Goal: Obtain resource: Download file/media

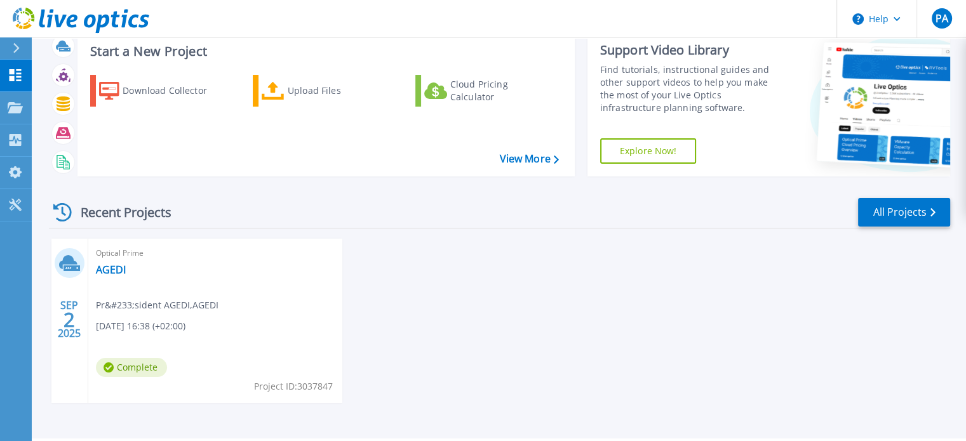
scroll to position [72, 0]
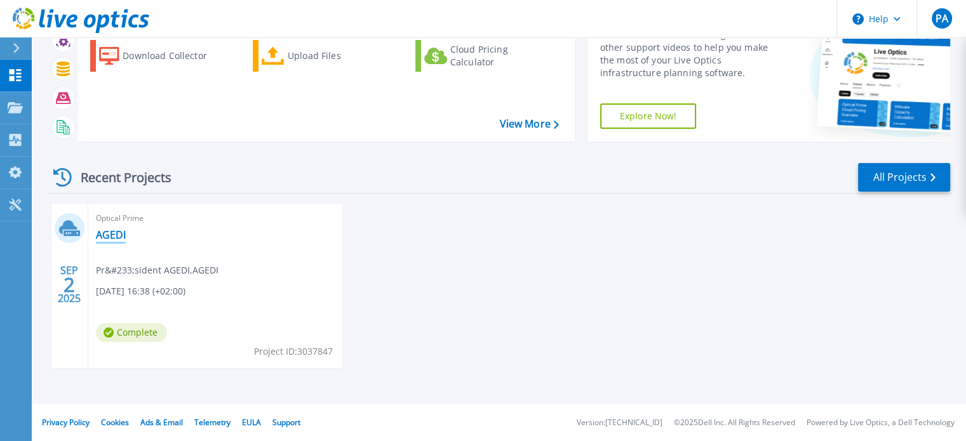
click at [112, 234] on link "AGEDI" at bounding box center [111, 235] width 30 height 13
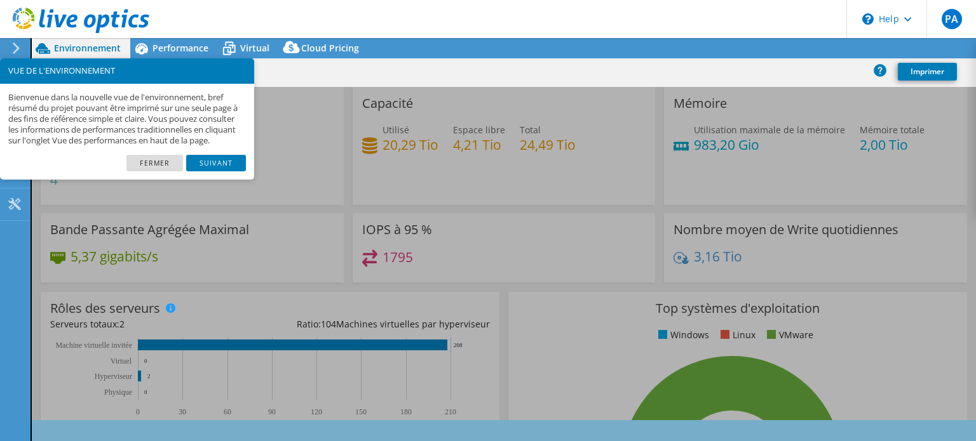
select select "USD"
click at [161, 172] on link "Fermer" at bounding box center [154, 163] width 57 height 17
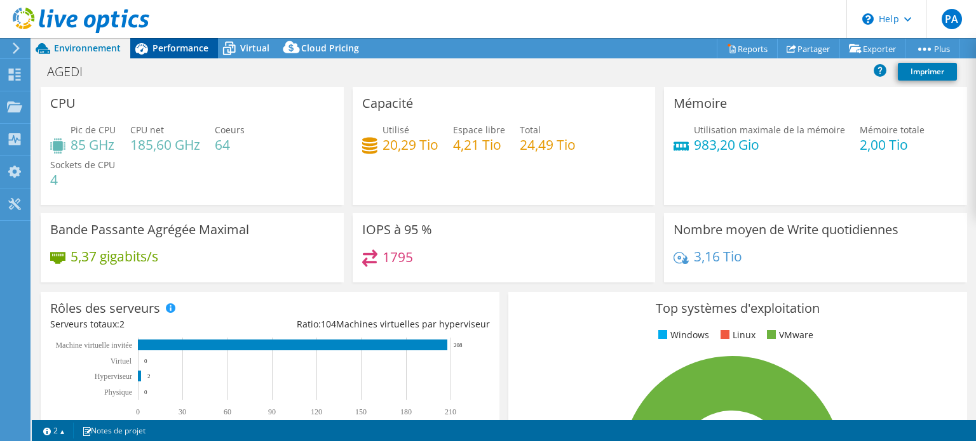
click at [165, 46] on span "Performance" at bounding box center [180, 48] width 56 height 12
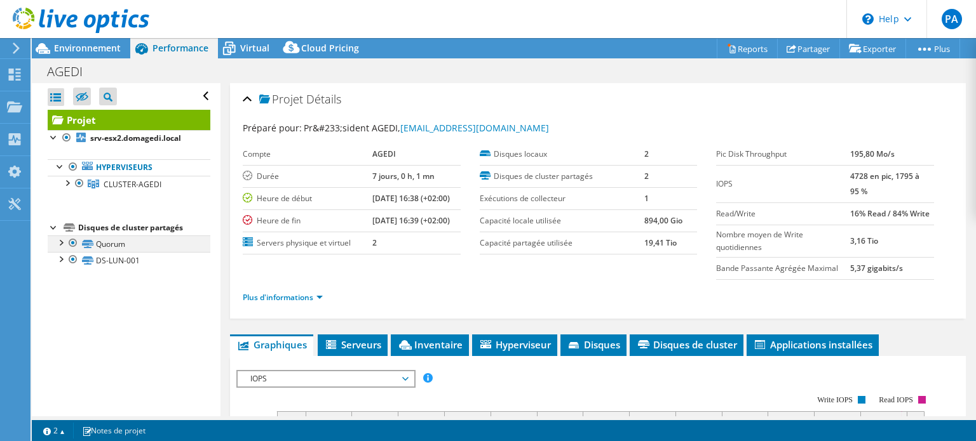
click at [60, 243] on div at bounding box center [60, 242] width 13 height 13
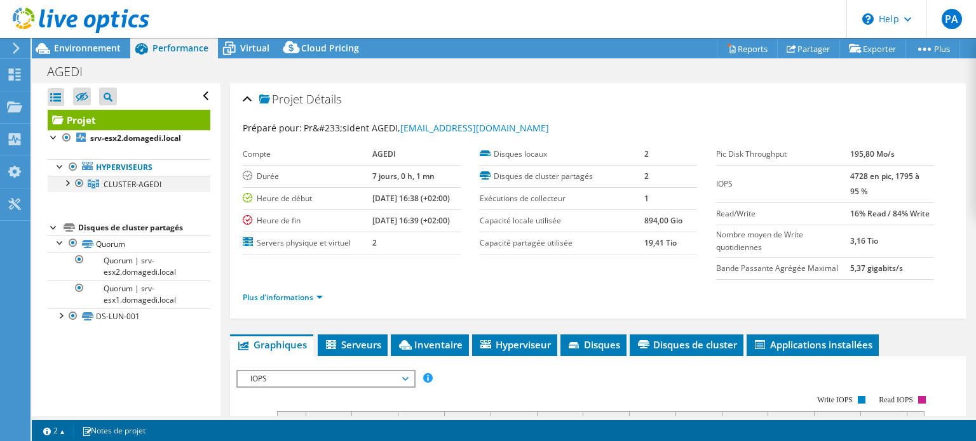
click at [62, 184] on div at bounding box center [66, 182] width 13 height 13
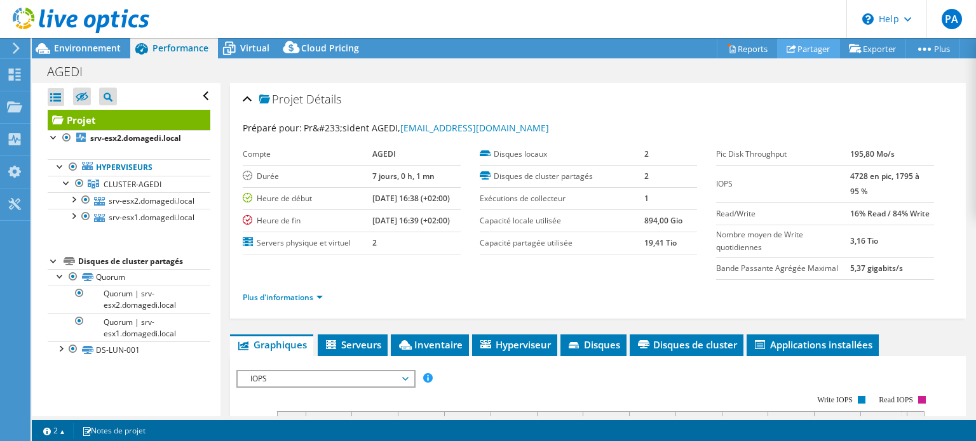
click at [821, 46] on link "Partager" at bounding box center [808, 49] width 63 height 20
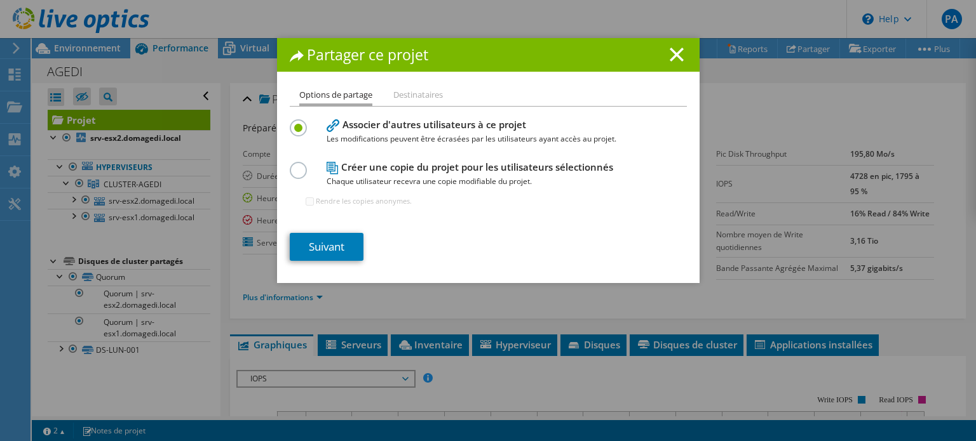
click at [403, 91] on li "Destinataires" at bounding box center [418, 96] width 50 height 16
click at [416, 95] on li "Destinataires" at bounding box center [418, 96] width 50 height 16
click at [332, 88] on li "Options de partage" at bounding box center [335, 97] width 73 height 18
click at [293, 165] on label at bounding box center [301, 163] width 22 height 3
click at [0, 0] on input "radio" at bounding box center [0, 0] width 0 height 0
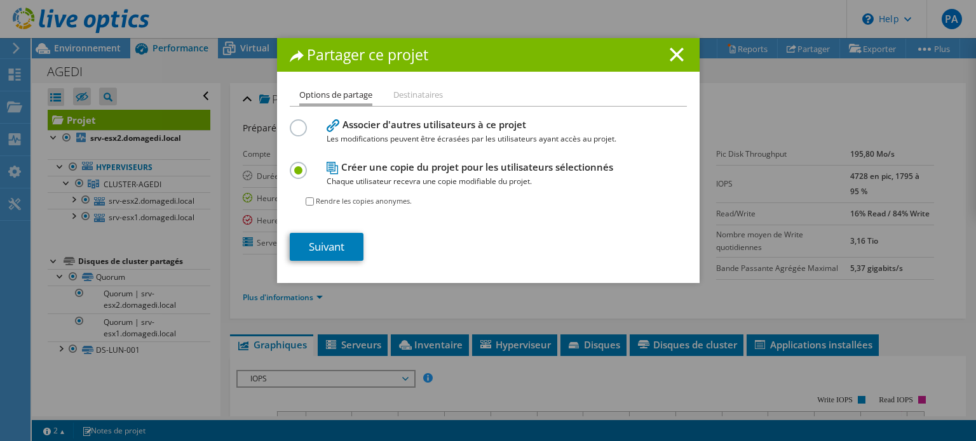
click at [306, 201] on input "Rendre les copies anonymes." at bounding box center [310, 202] width 8 height 8
checkbox input "true"
click at [327, 250] on link "Suivant" at bounding box center [327, 247] width 74 height 28
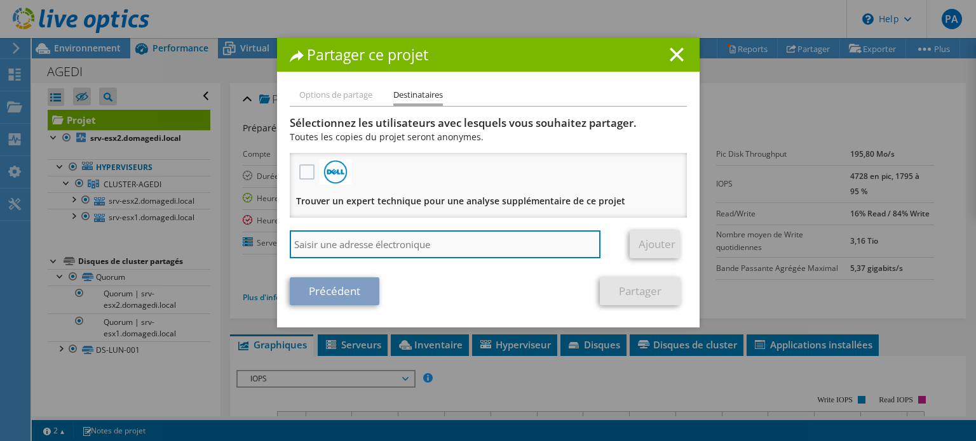
click at [386, 239] on input "search" at bounding box center [445, 245] width 311 height 28
paste input "thierryp@aixagon.fr"
type input "thierryp@aixagon.fr"
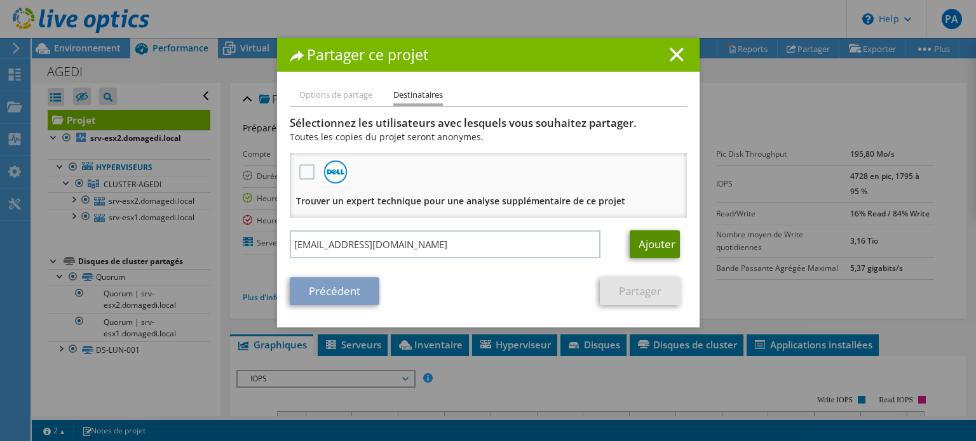
click at [645, 246] on link "Ajouter" at bounding box center [654, 245] width 50 height 28
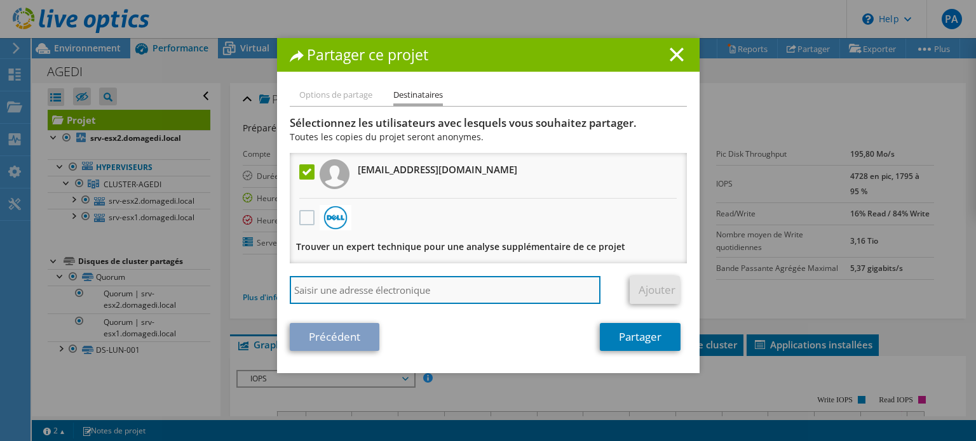
click at [414, 286] on input "search" at bounding box center [445, 290] width 311 height 28
click at [372, 291] on input "search" at bounding box center [445, 290] width 311 height 28
paste input "[EMAIL_ADDRESS][DOMAIN_NAME]"
type input "[EMAIL_ADDRESS][DOMAIN_NAME]"
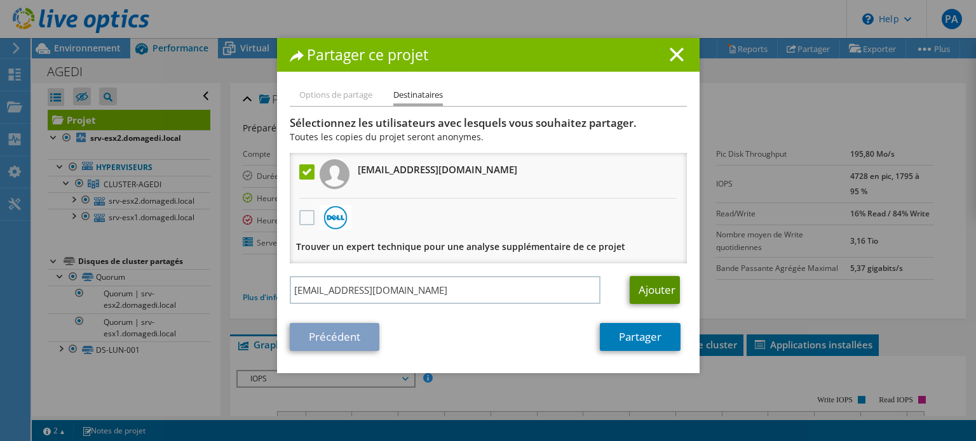
click at [647, 286] on link "Ajouter" at bounding box center [654, 290] width 50 height 28
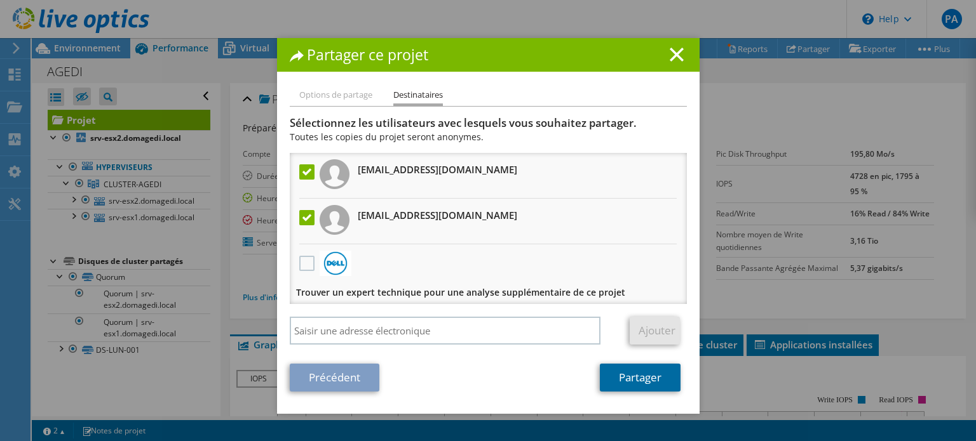
click at [649, 382] on link "Partager" at bounding box center [640, 378] width 81 height 28
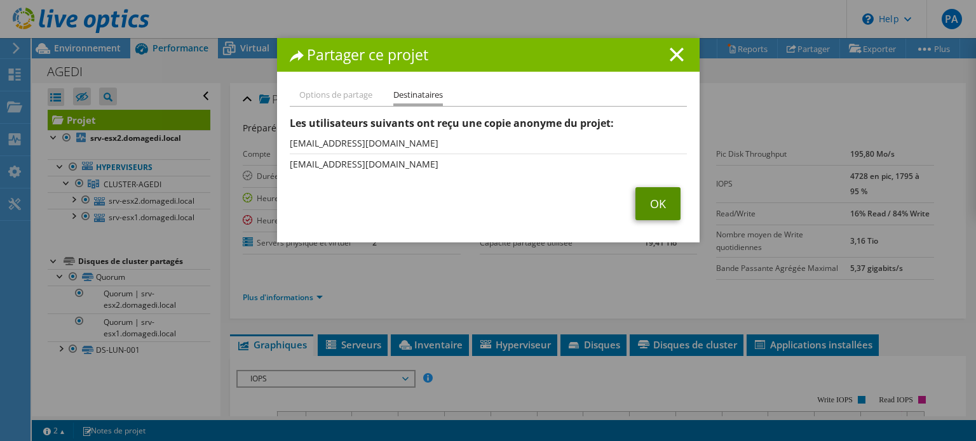
click at [658, 204] on link "OK" at bounding box center [657, 203] width 45 height 33
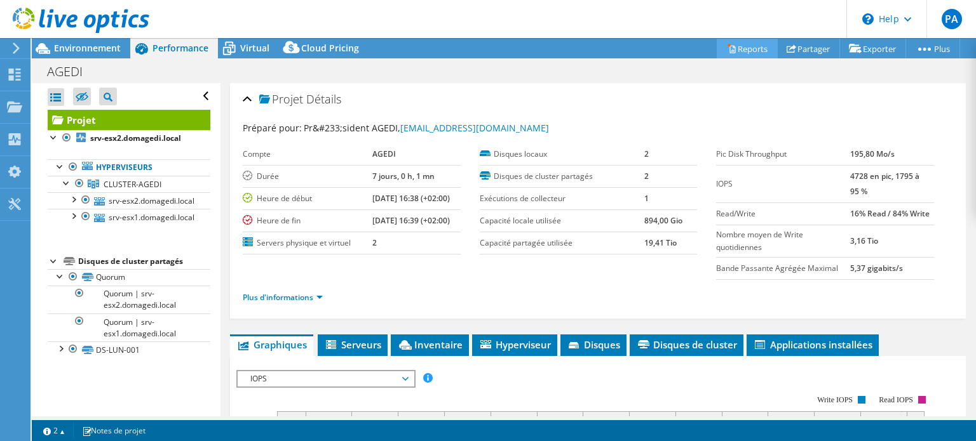
click at [743, 55] on link "Reports" at bounding box center [747, 49] width 61 height 20
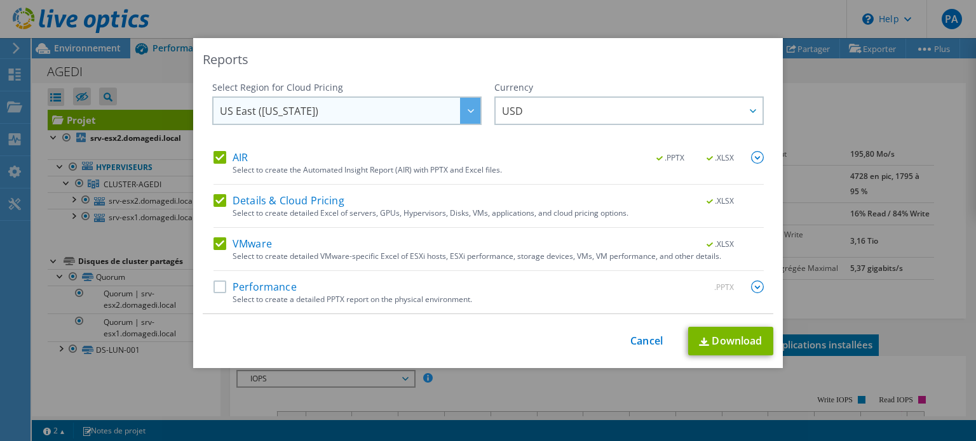
click at [460, 112] on div at bounding box center [470, 111] width 20 height 26
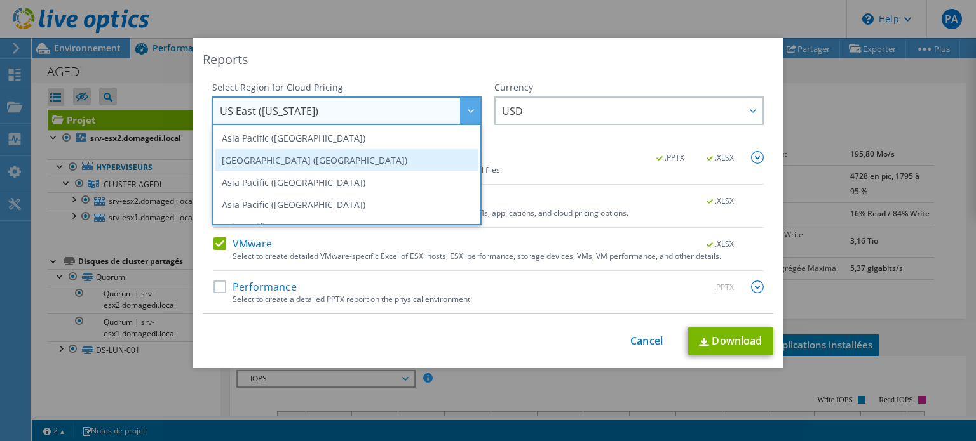
scroll to position [172, 0]
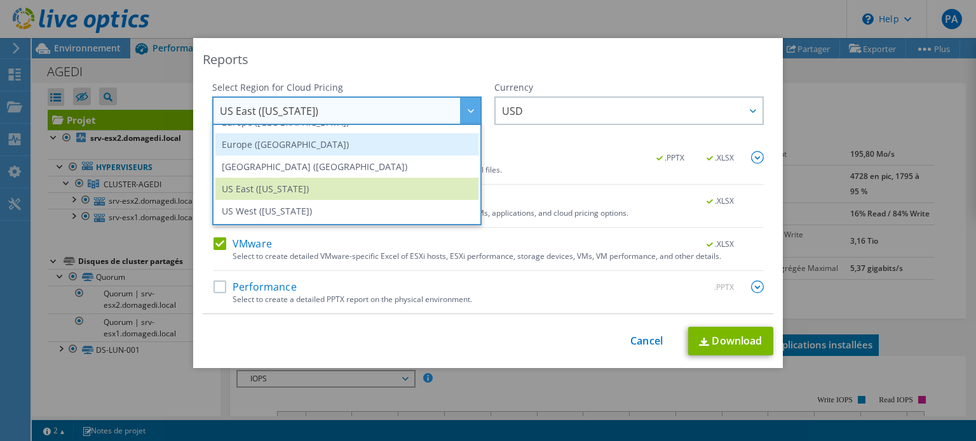
click at [343, 133] on li "Europe (London)" at bounding box center [346, 144] width 263 height 22
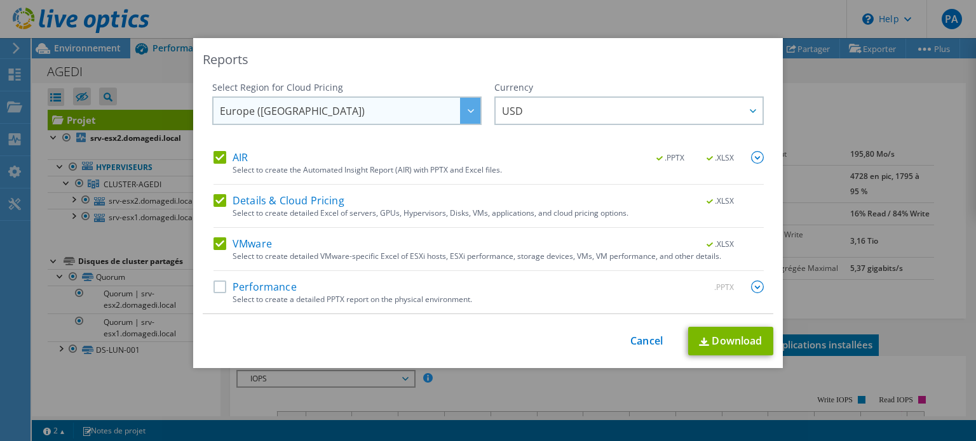
click at [349, 109] on span "Europe (London)" at bounding box center [350, 111] width 260 height 26
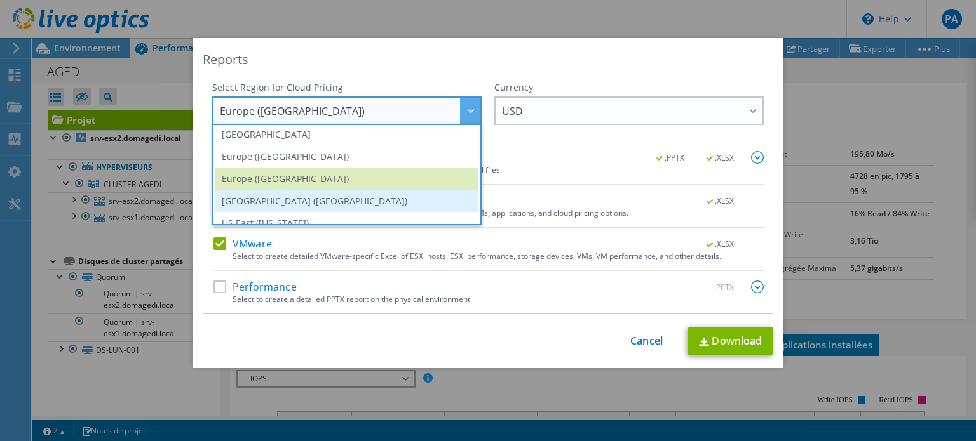
scroll to position [107, 0]
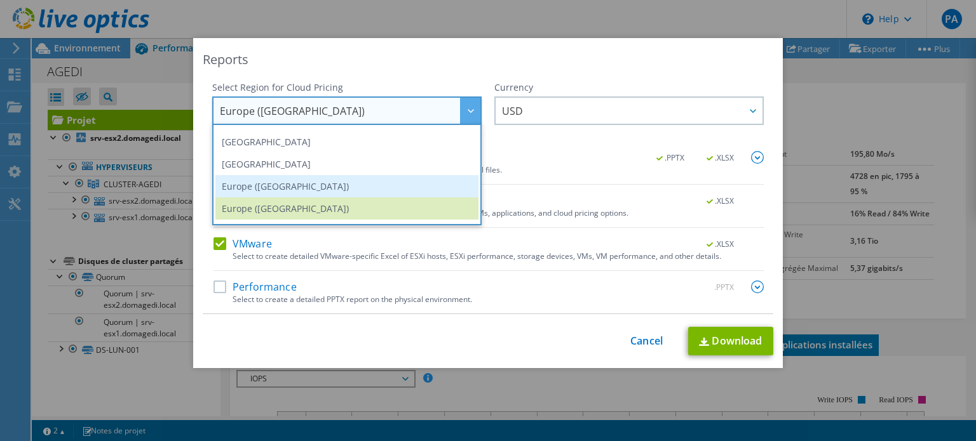
click at [362, 187] on li "Europe (Frankfurt)" at bounding box center [346, 186] width 263 height 22
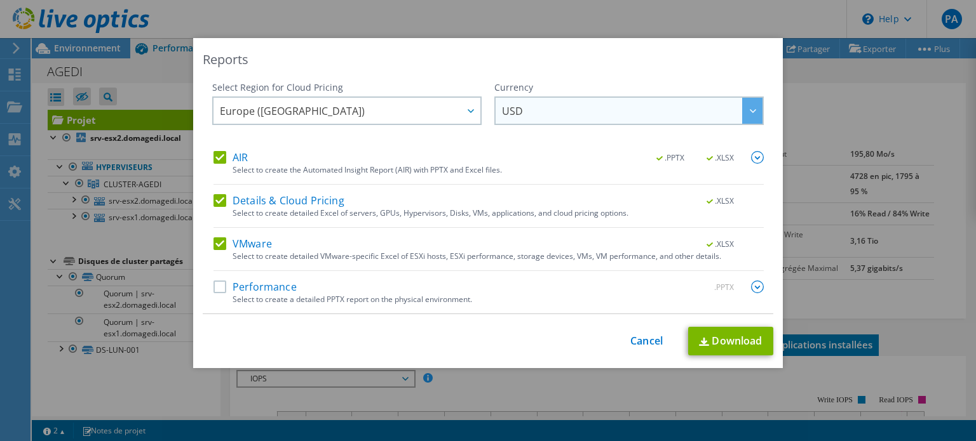
click at [583, 109] on span "USD" at bounding box center [632, 111] width 260 height 26
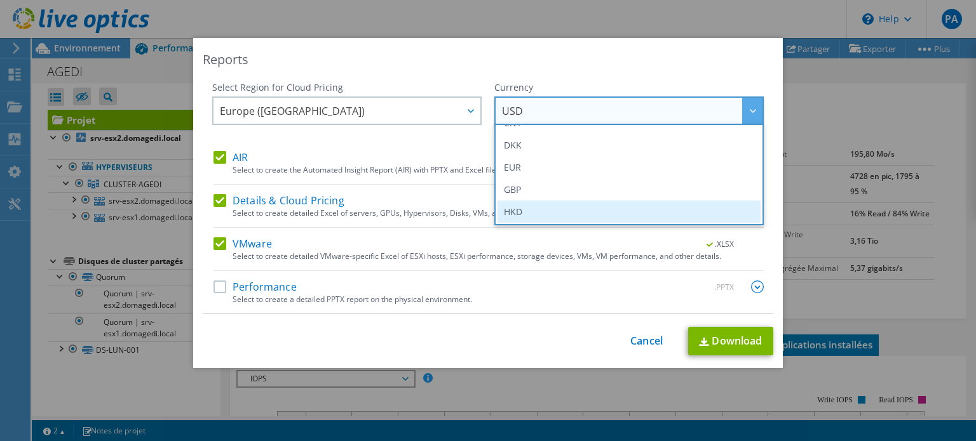
scroll to position [127, 0]
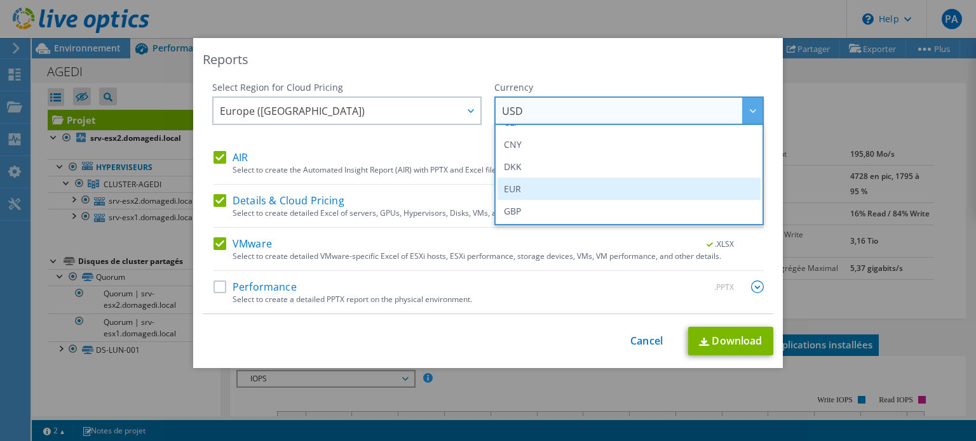
click at [516, 190] on li "EUR" at bounding box center [628, 189] width 263 height 22
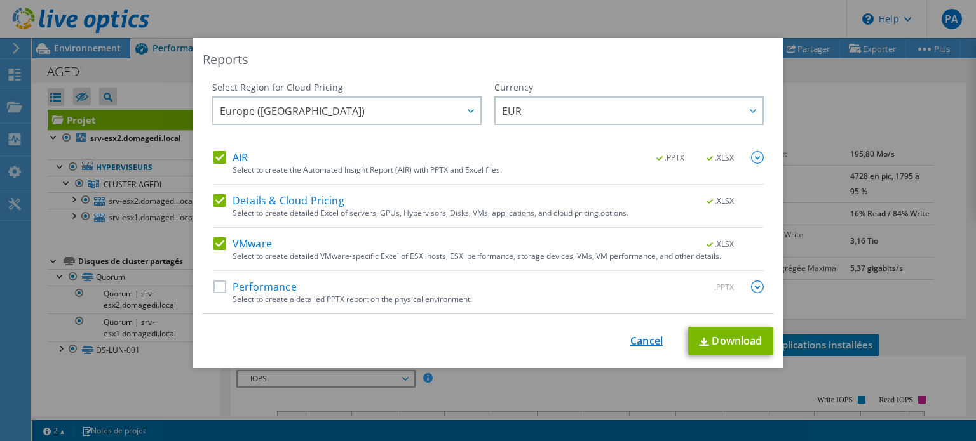
click at [631, 340] on link "Cancel" at bounding box center [646, 341] width 32 height 12
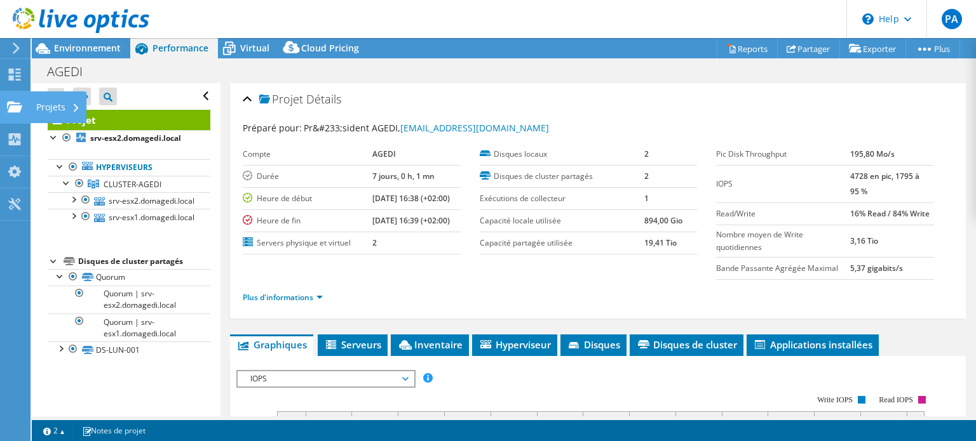
click at [67, 105] on div "Projets" at bounding box center [58, 107] width 57 height 32
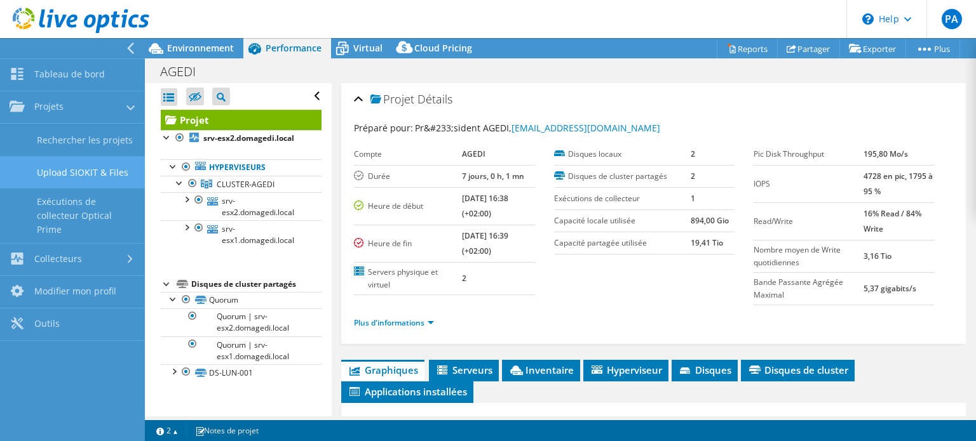
click at [104, 177] on link "Upload SIOKIT & Files" at bounding box center [72, 172] width 145 height 32
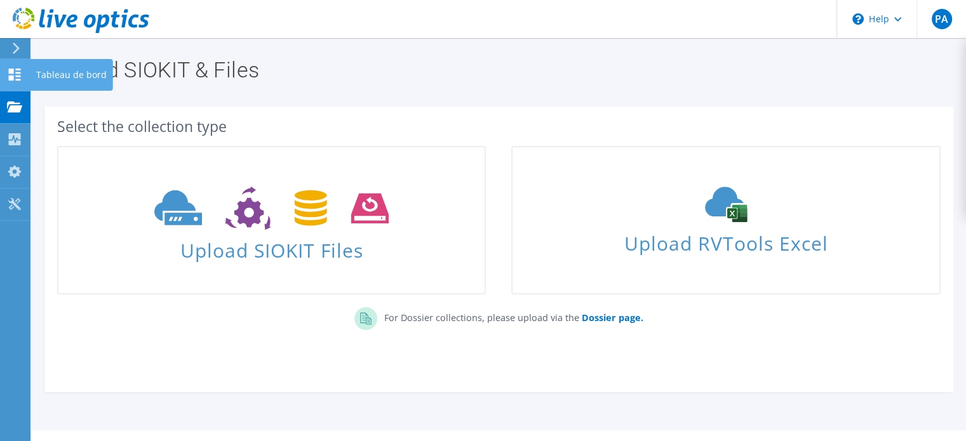
click at [53, 71] on div "Tableau de bord" at bounding box center [71, 75] width 83 height 32
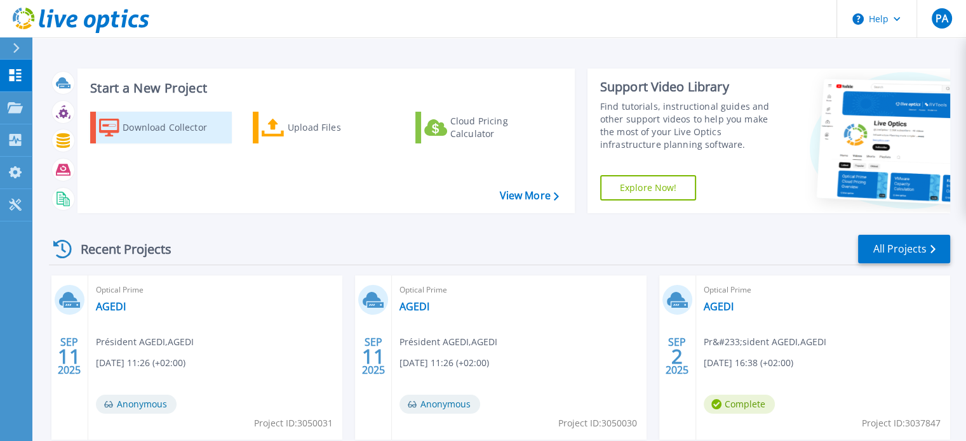
click at [180, 131] on div "Download Collector" at bounding box center [174, 127] width 102 height 25
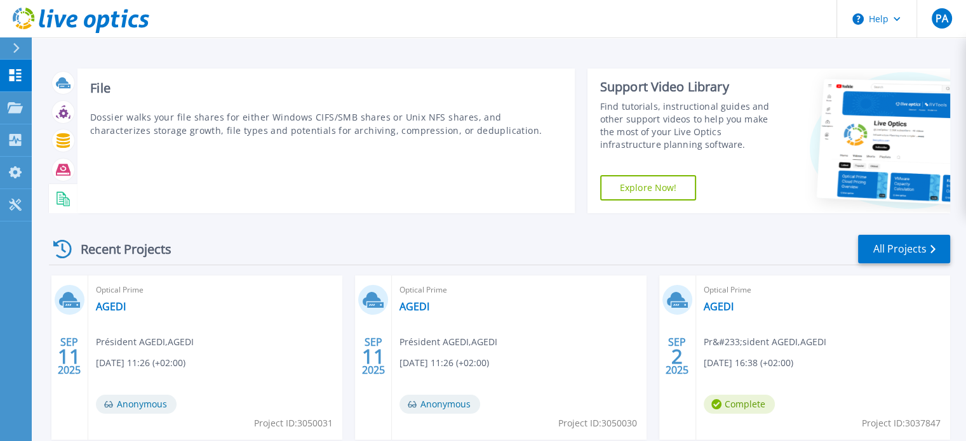
click at [54, 200] on div at bounding box center [63, 199] width 22 height 22
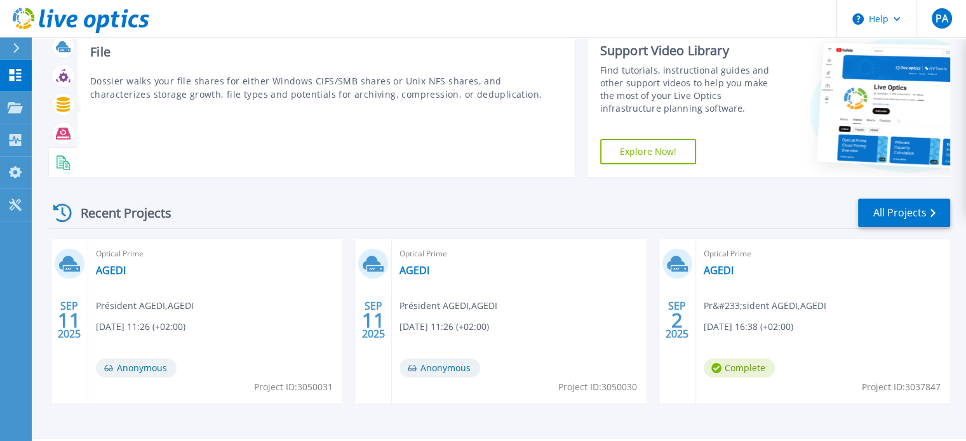
scroll to position [72, 0]
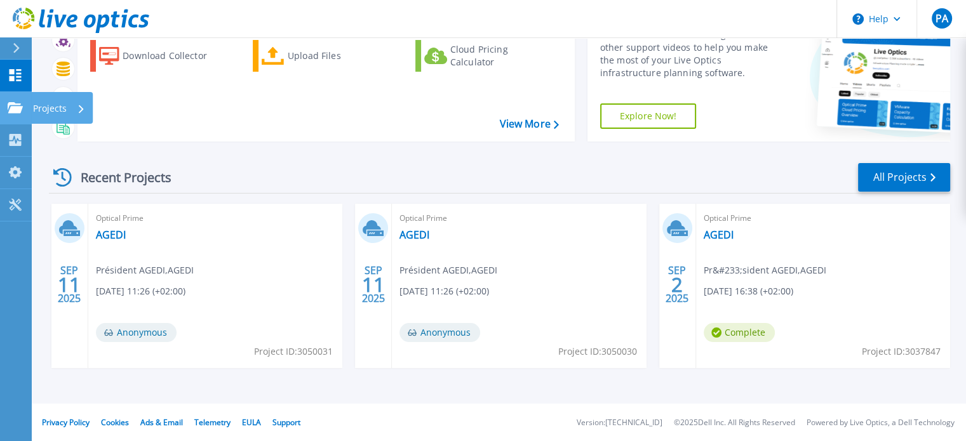
click at [38, 105] on p "Projects" at bounding box center [50, 108] width 34 height 33
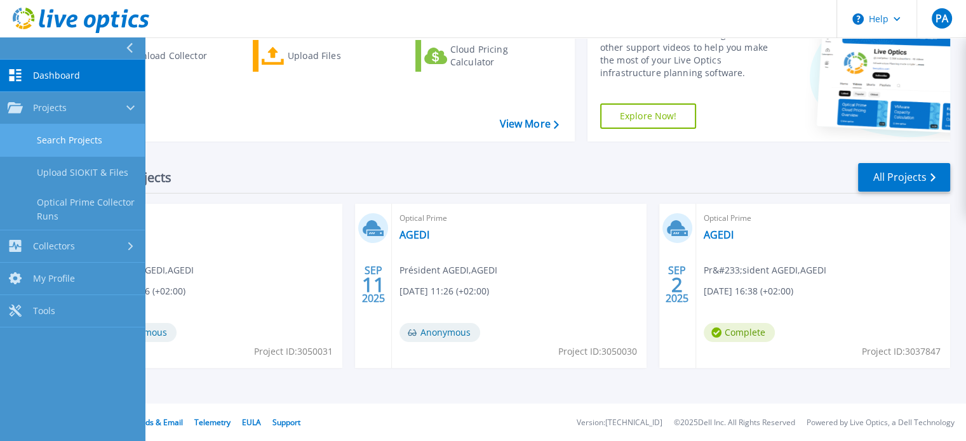
click at [70, 142] on link "Search Projects" at bounding box center [72, 141] width 145 height 32
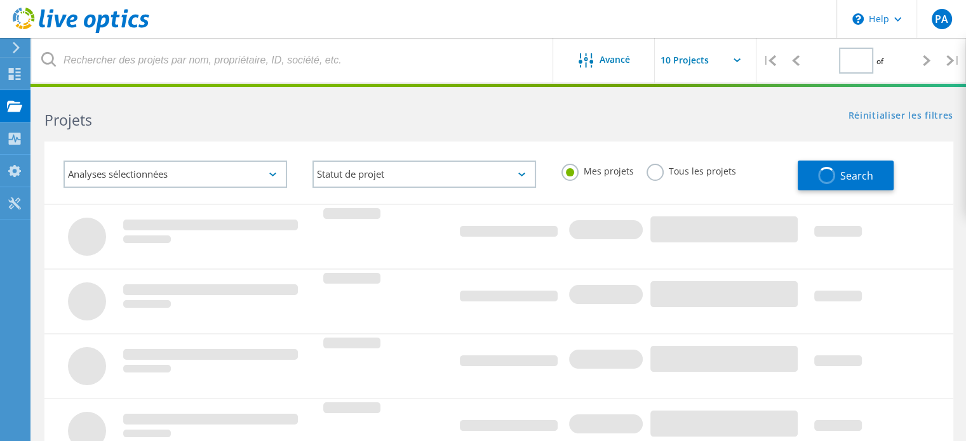
type input "1"
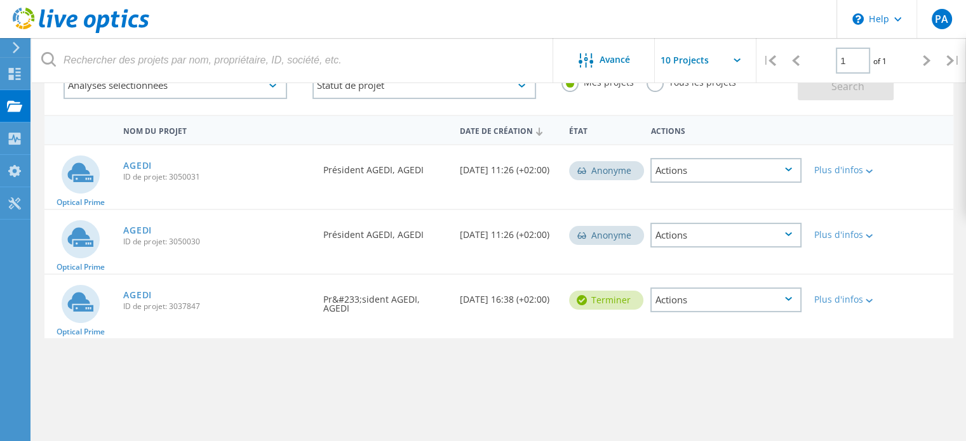
scroll to position [127, 0]
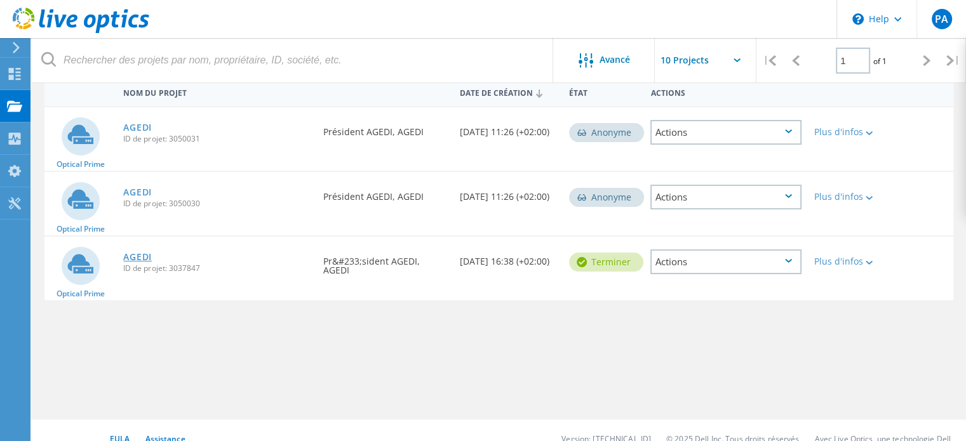
click at [137, 260] on link "AGEDI" at bounding box center [137, 257] width 29 height 9
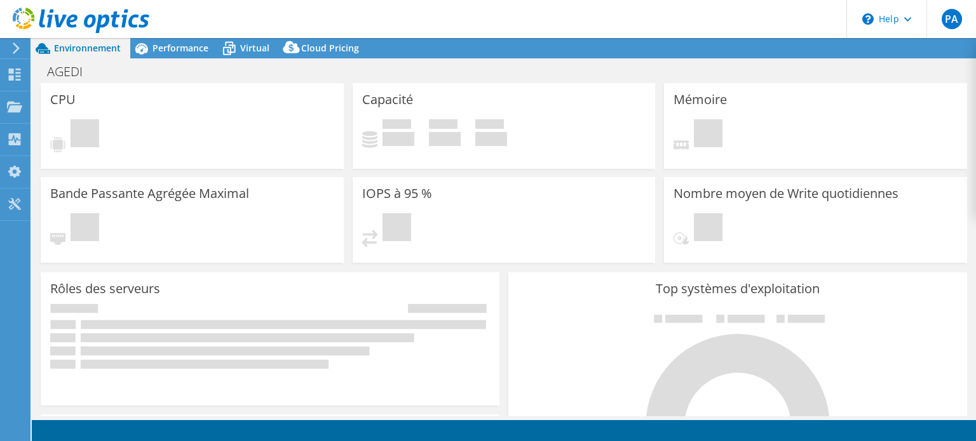
select select "USD"
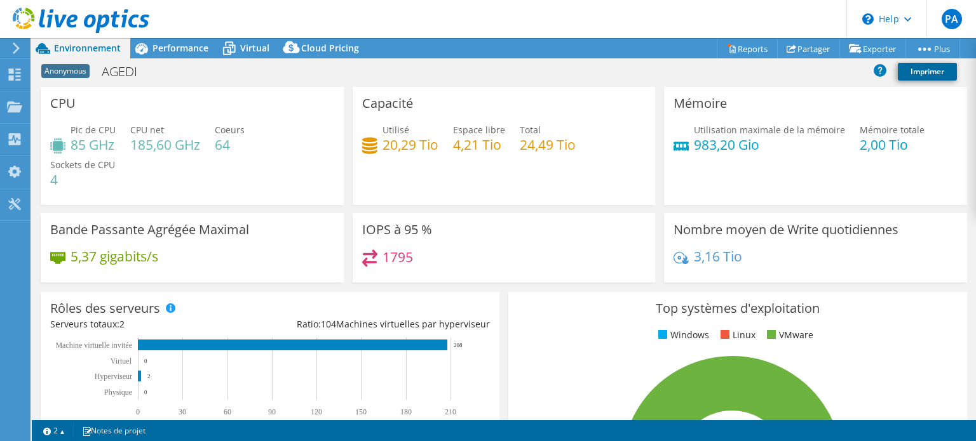
click at [928, 65] on link "Imprimer" at bounding box center [927, 72] width 59 height 18
click at [734, 51] on link "Reports" at bounding box center [747, 49] width 61 height 20
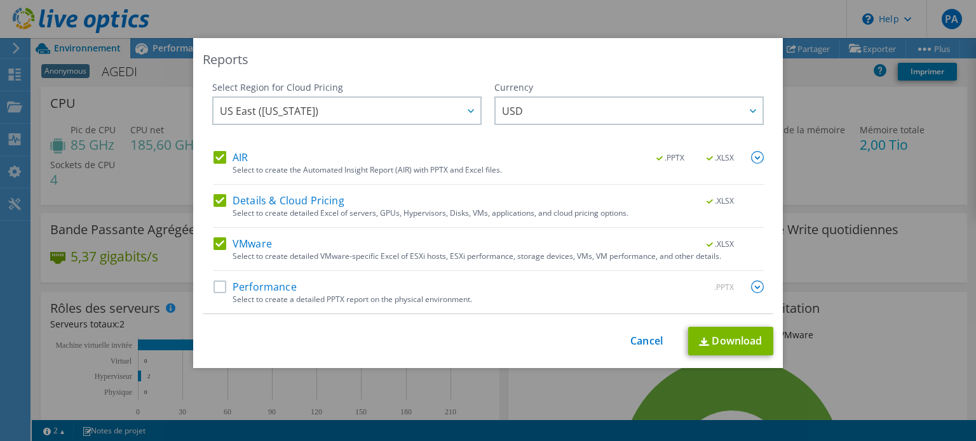
click at [213, 286] on label "Performance" at bounding box center [254, 287] width 83 height 13
click at [0, 0] on input "Performance" at bounding box center [0, 0] width 0 height 0
click at [751, 286] on img at bounding box center [757, 287] width 13 height 13
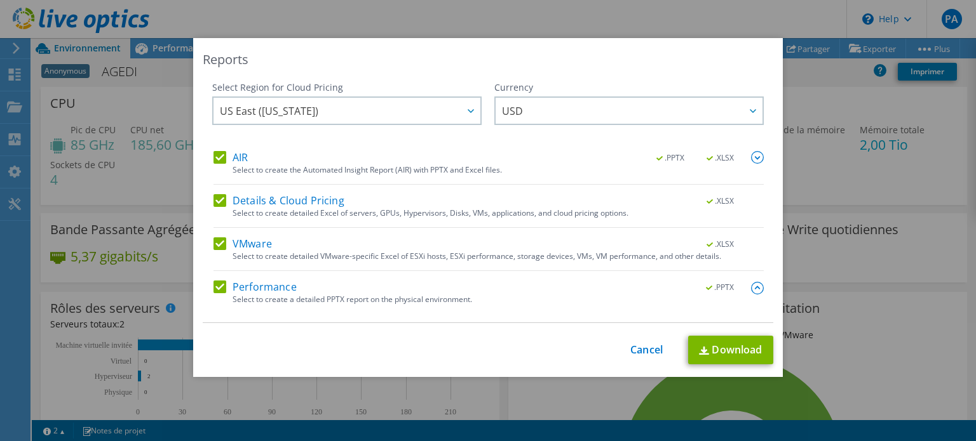
click at [215, 285] on label "Performance" at bounding box center [254, 287] width 83 height 13
click at [0, 0] on input "Performance" at bounding box center [0, 0] width 0 height 0
click at [382, 104] on span "US East (Virginia)" at bounding box center [350, 111] width 260 height 26
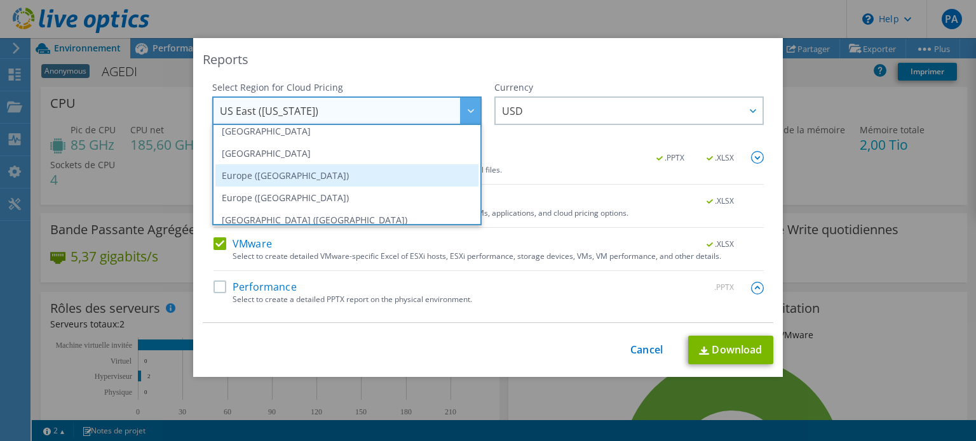
scroll to position [108, 0]
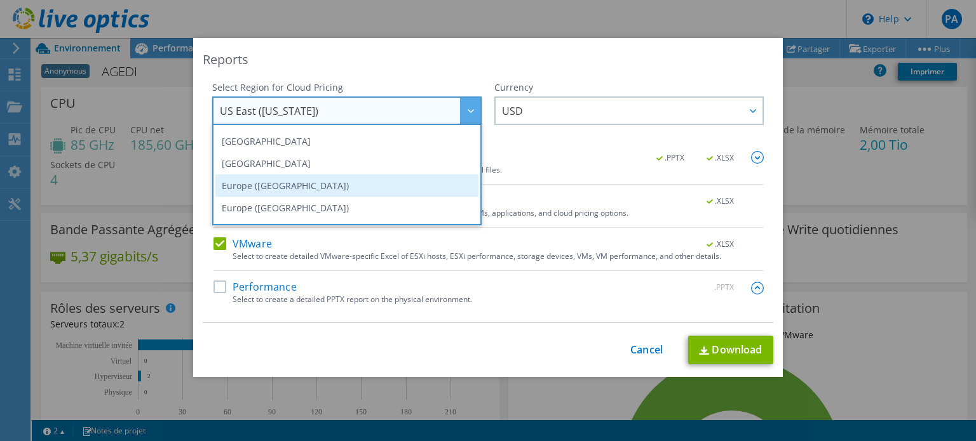
click at [293, 185] on li "Europe (Frankfurt)" at bounding box center [346, 186] width 263 height 22
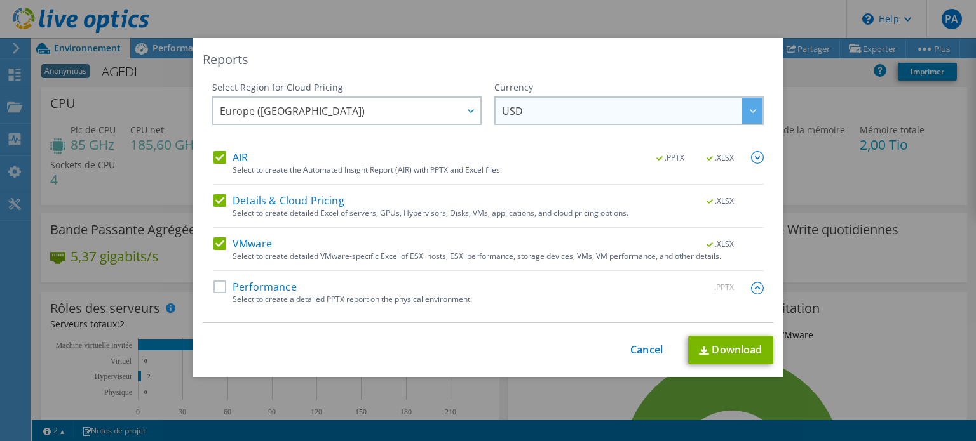
click at [541, 107] on span "USD" at bounding box center [632, 111] width 260 height 26
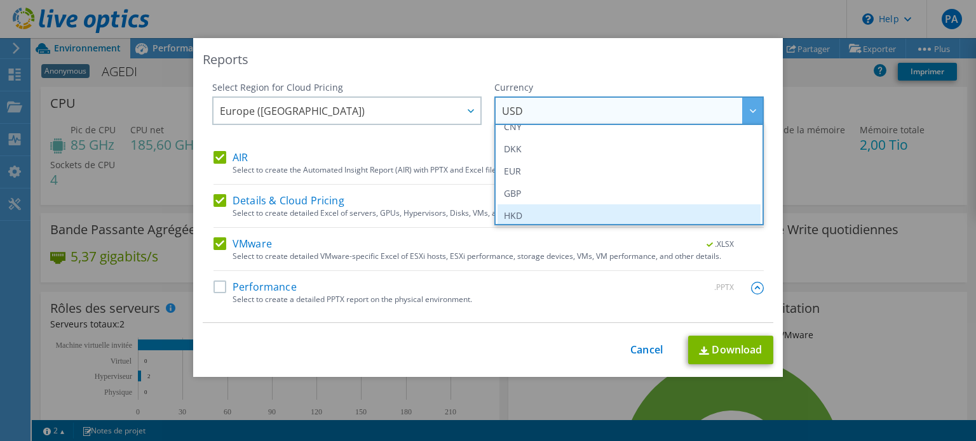
scroll to position [127, 0]
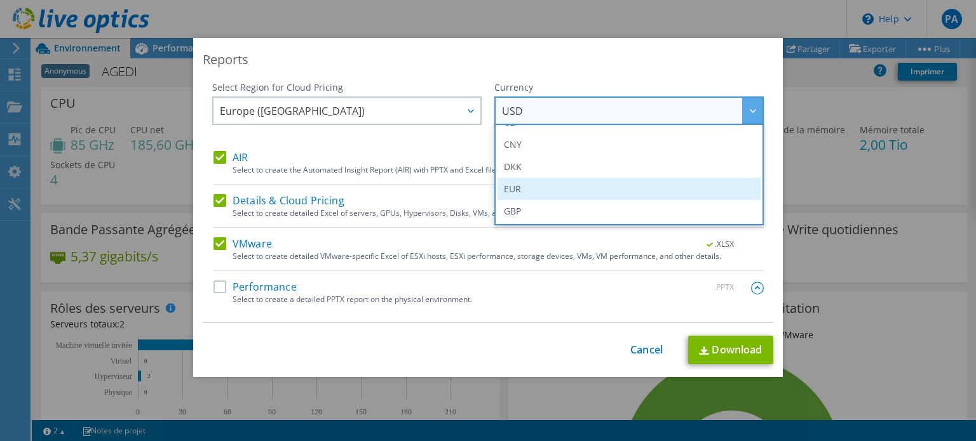
click at [517, 185] on li "EUR" at bounding box center [628, 189] width 263 height 22
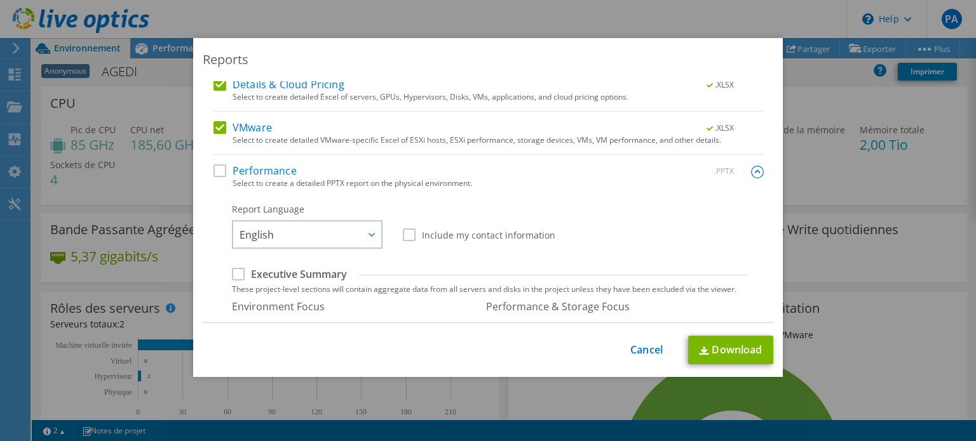
scroll to position [191, 0]
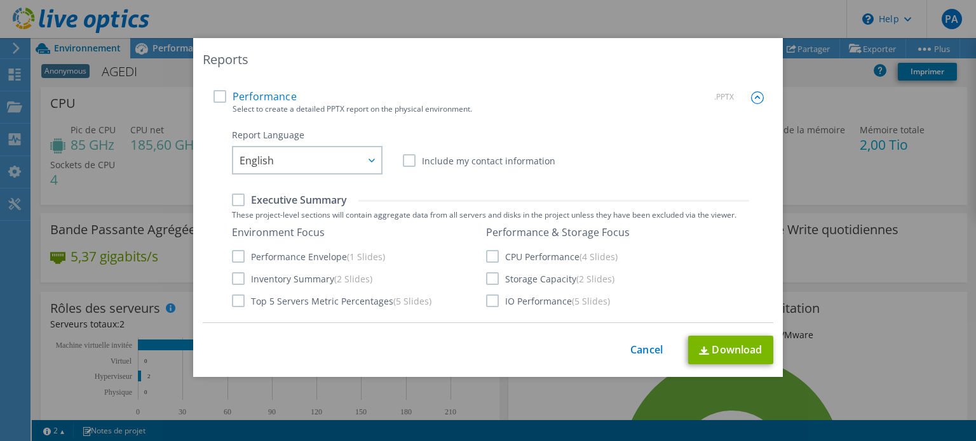
click at [213, 97] on label "Performance" at bounding box center [254, 96] width 83 height 13
click at [0, 0] on input "Performance" at bounding box center [0, 0] width 0 height 0
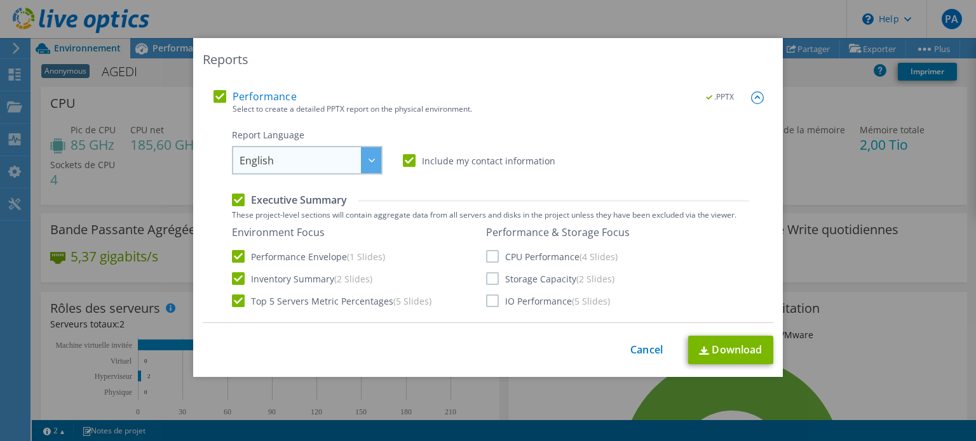
click at [322, 159] on span "English" at bounding box center [310, 160] width 142 height 26
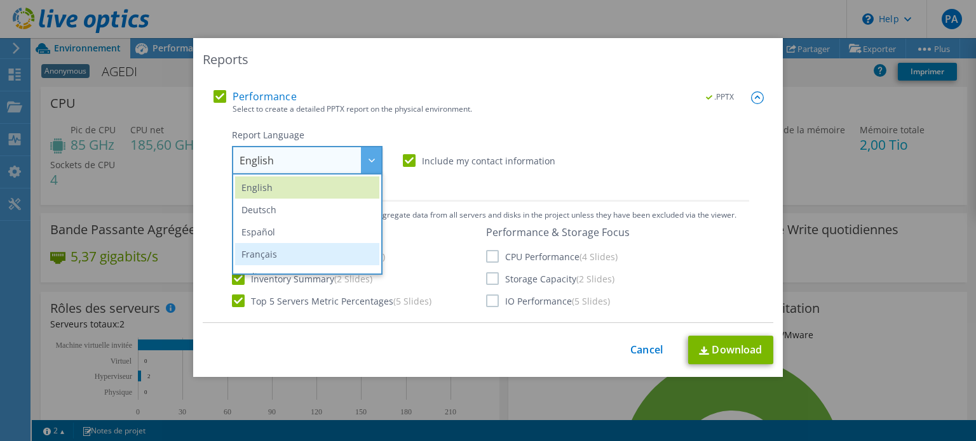
click at [271, 250] on li "Français" at bounding box center [307, 254] width 144 height 22
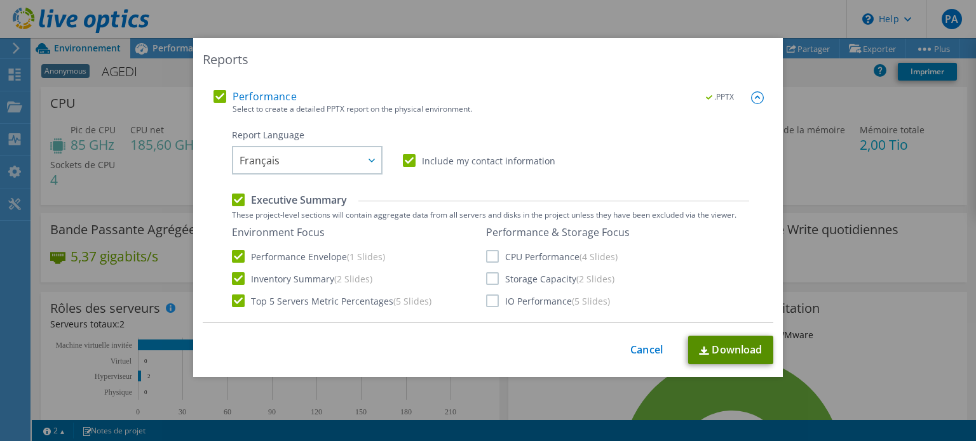
click at [710, 353] on link "Download" at bounding box center [730, 350] width 85 height 29
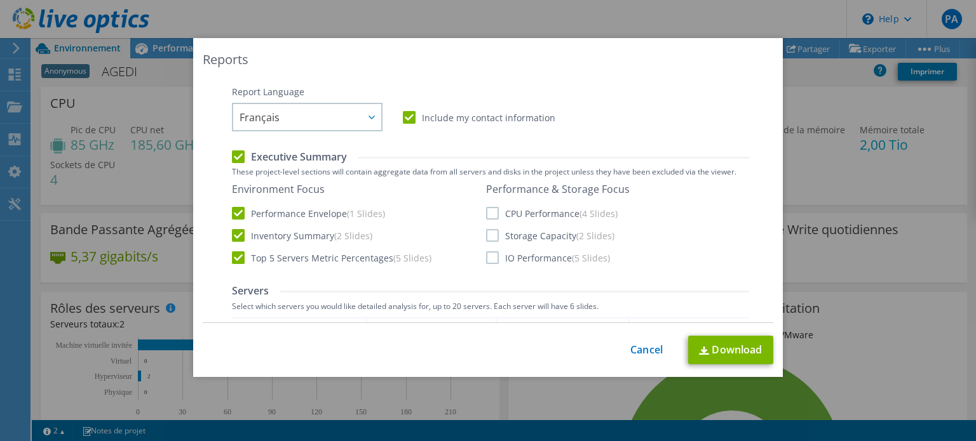
scroll to position [254, 0]
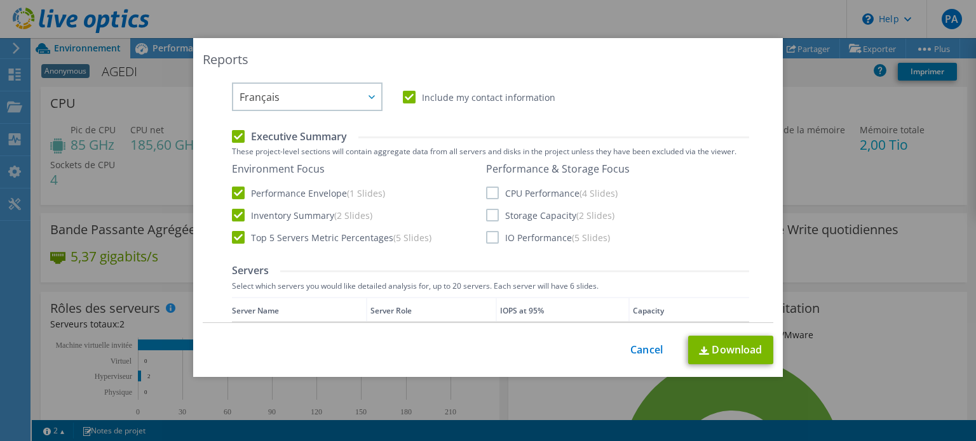
drag, startPoint x: 498, startPoint y: 190, endPoint x: 499, endPoint y: 196, distance: 6.4
click at [498, 190] on label "CPU Performance (4 Slides)" at bounding box center [551, 193] width 131 height 13
click at [0, 0] on input "CPU Performance (4 Slides)" at bounding box center [0, 0] width 0 height 0
click at [497, 211] on label "Storage Capacity (2 Slides)" at bounding box center [550, 215] width 128 height 13
click at [0, 0] on input "Storage Capacity (2 Slides)" at bounding box center [0, 0] width 0 height 0
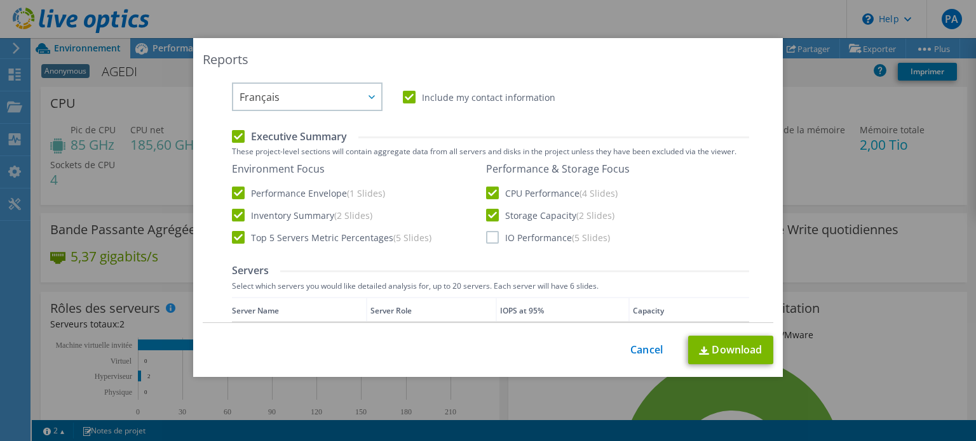
click at [493, 233] on label "IO Performance (5 Slides)" at bounding box center [548, 237] width 124 height 13
click at [0, 0] on input "IO Performance (5 Slides)" at bounding box center [0, 0] width 0 height 0
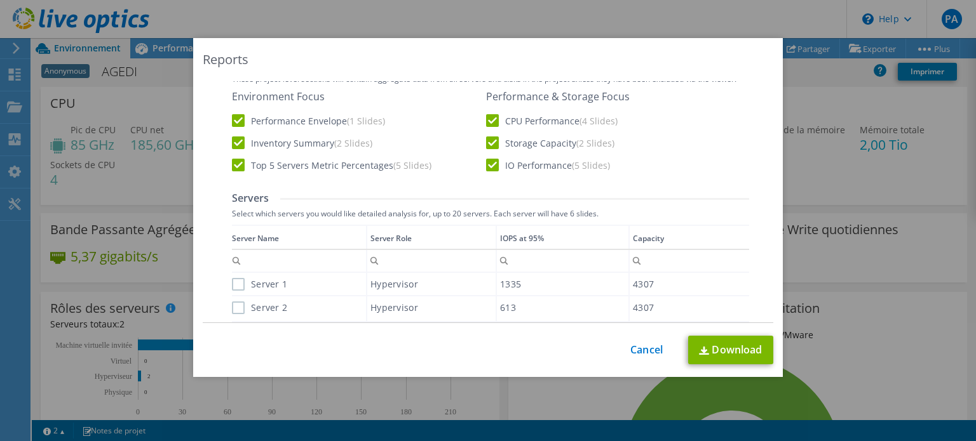
scroll to position [381, 0]
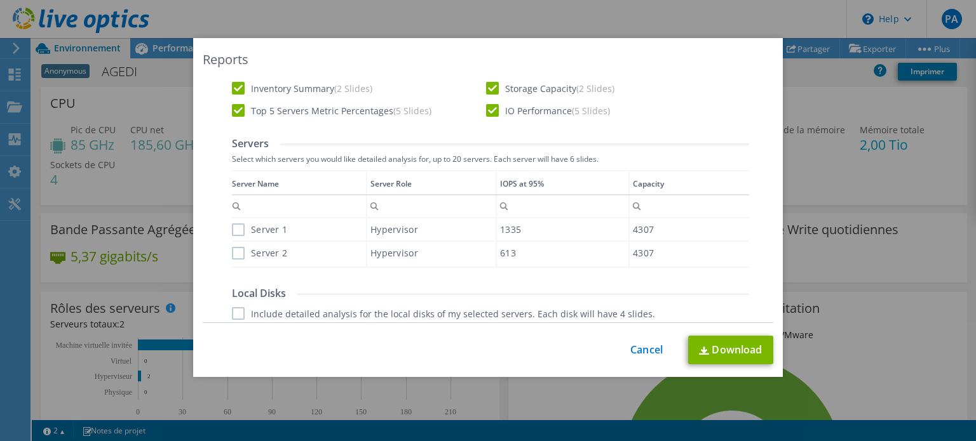
click at [234, 231] on label "Server 1" at bounding box center [259, 230] width 55 height 13
click at [0, 0] on input "Server 1" at bounding box center [0, 0] width 0 height 0
click at [232, 261] on div "Server 2" at bounding box center [299, 253] width 134 height 22
click at [233, 253] on label "Server 2" at bounding box center [259, 253] width 55 height 13
click at [0, 0] on input "Server 2" at bounding box center [0, 0] width 0 height 0
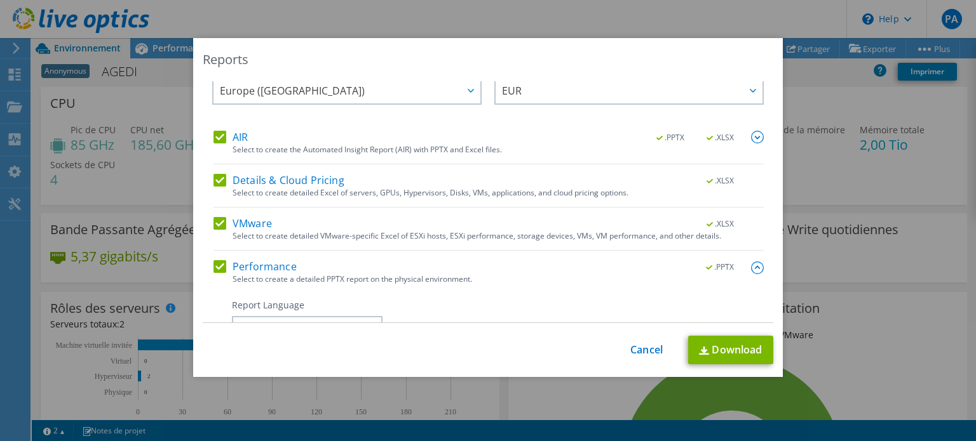
scroll to position [0, 0]
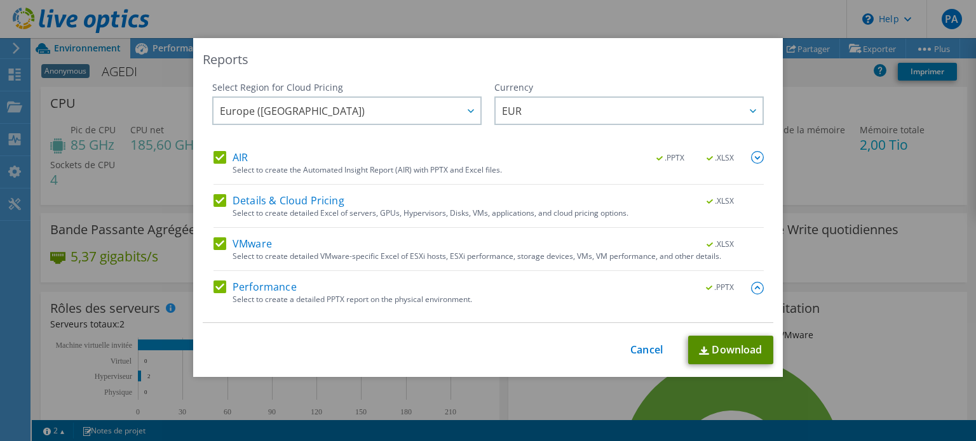
click at [730, 350] on link "Download" at bounding box center [730, 350] width 85 height 29
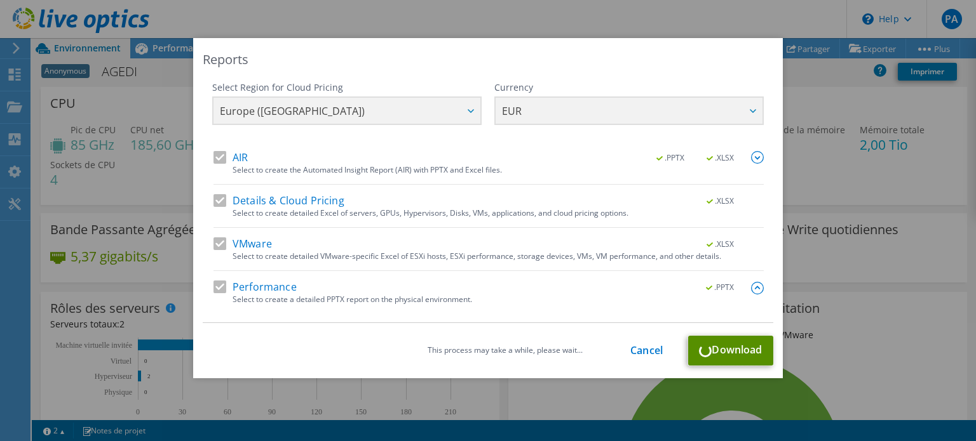
scroll to position [64, 0]
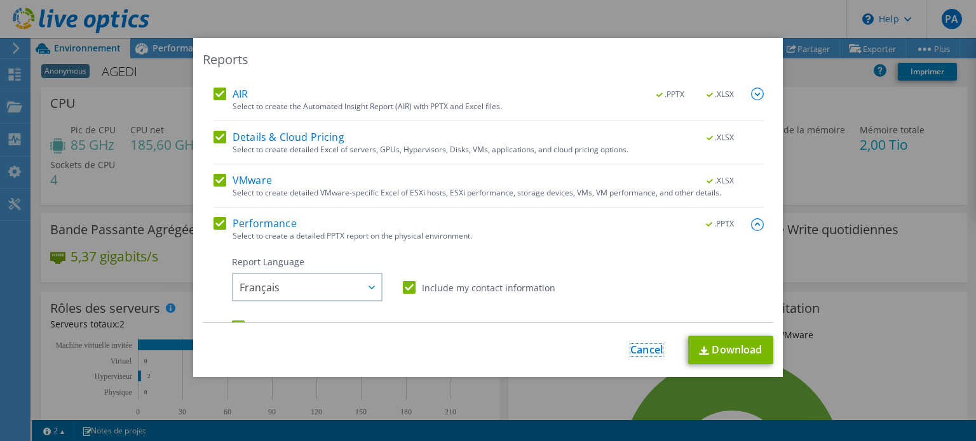
drag, startPoint x: 647, startPoint y: 353, endPoint x: 570, endPoint y: 351, distance: 77.5
click at [647, 353] on link "Cancel" at bounding box center [646, 350] width 32 height 12
